Goal: Transaction & Acquisition: Subscribe to service/newsletter

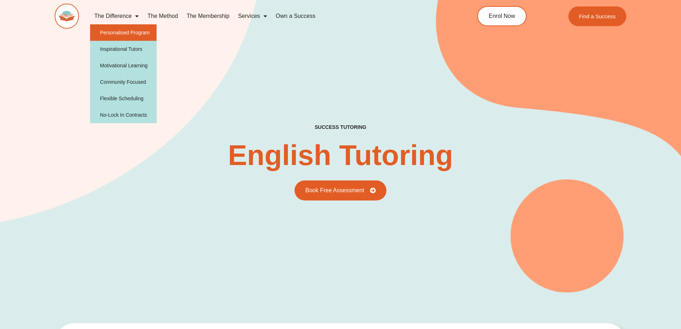
click at [134, 32] on link "Personalised Program" at bounding box center [123, 32] width 67 height 16
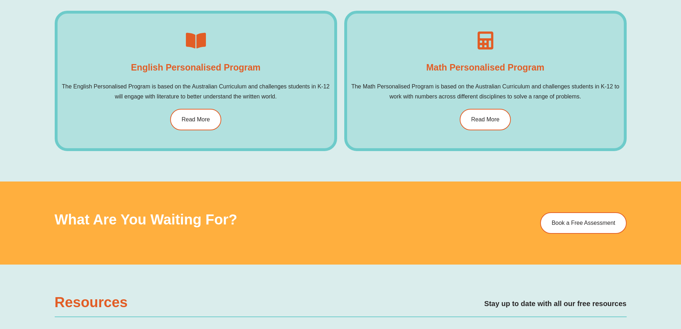
scroll to position [382, 0]
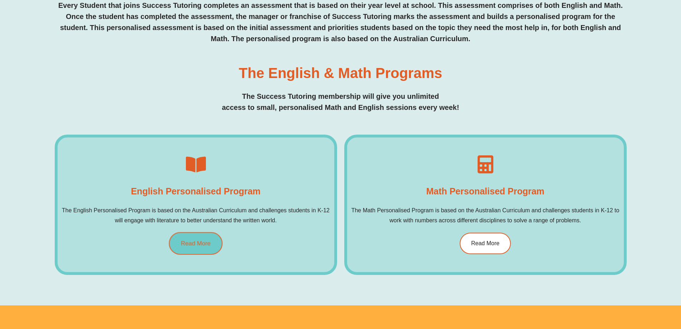
click at [200, 239] on link "Read More" at bounding box center [196, 243] width 54 height 23
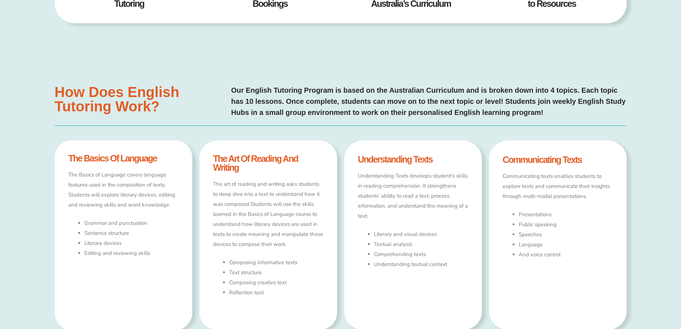
scroll to position [30, 0]
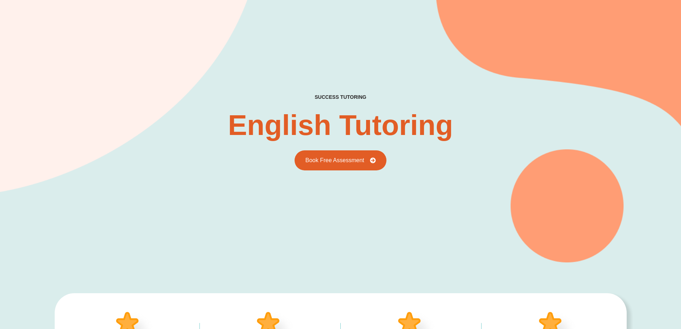
type input "*"
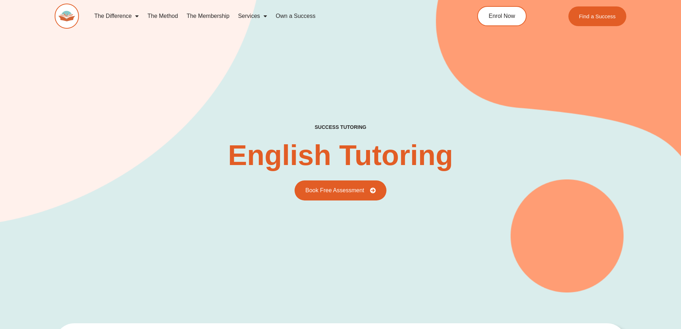
scroll to position [4, 0]
click at [210, 15] on link "The Membership" at bounding box center [208, 16] width 52 height 16
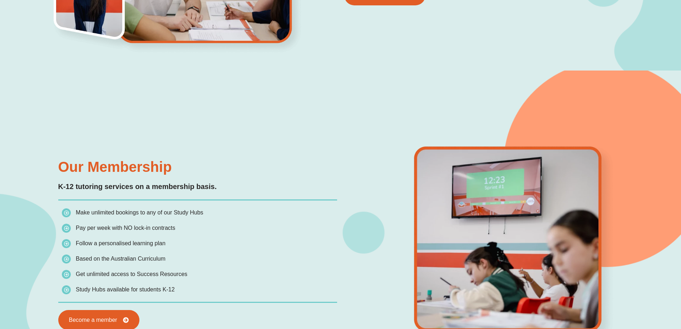
scroll to position [761, 0]
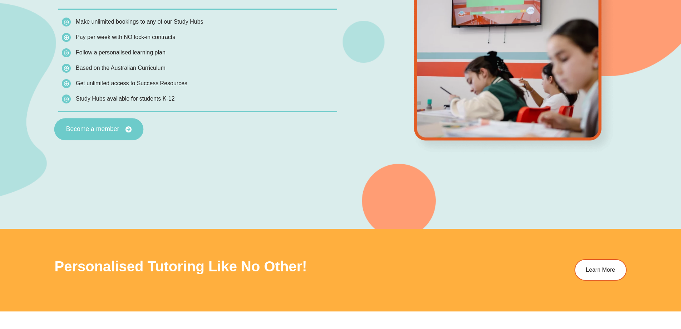
click at [99, 132] on span "Become a member" at bounding box center [92, 129] width 53 height 6
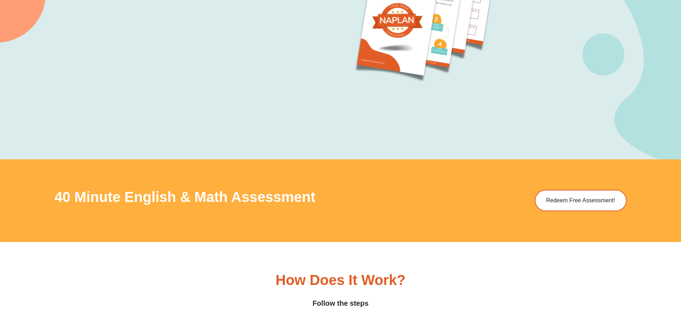
scroll to position [762, 0]
